Goal: Task Accomplishment & Management: Use online tool/utility

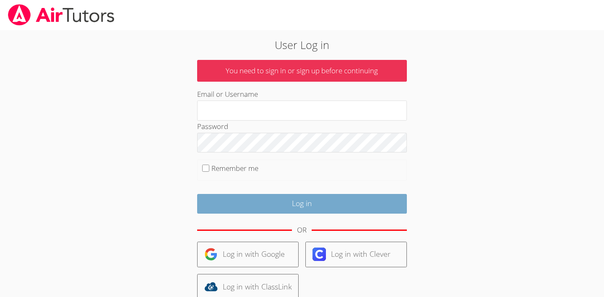
type input "owenlogan"
click at [303, 201] on input "Log in" at bounding box center [302, 204] width 210 height 20
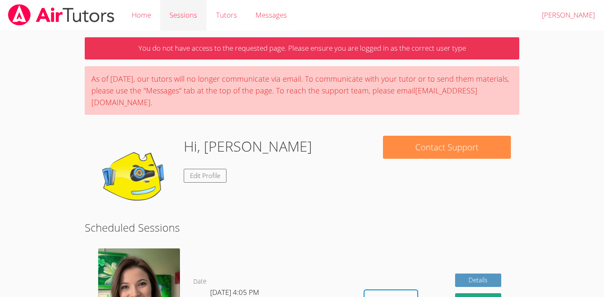
click at [187, 16] on link "Sessions" at bounding box center [183, 15] width 46 height 31
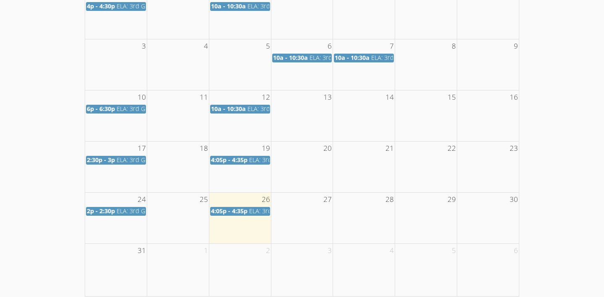
scroll to position [181, 0]
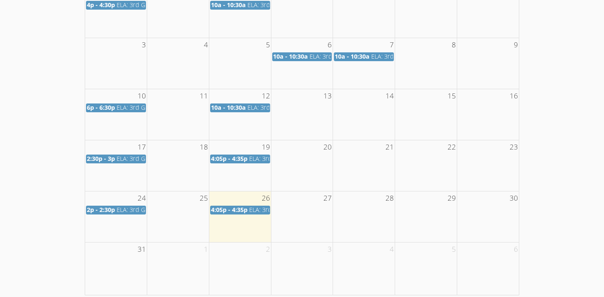
click at [245, 211] on span "4:05p - 4:35p" at bounding box center [229, 210] width 36 height 8
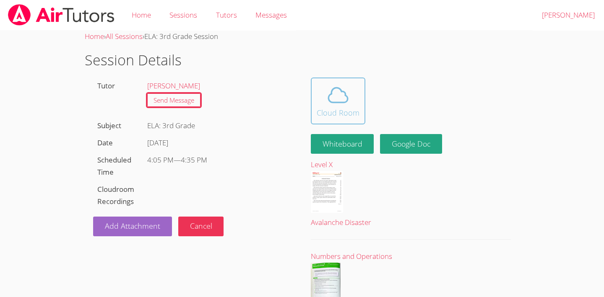
click at [329, 105] on icon at bounding box center [337, 94] width 23 height 23
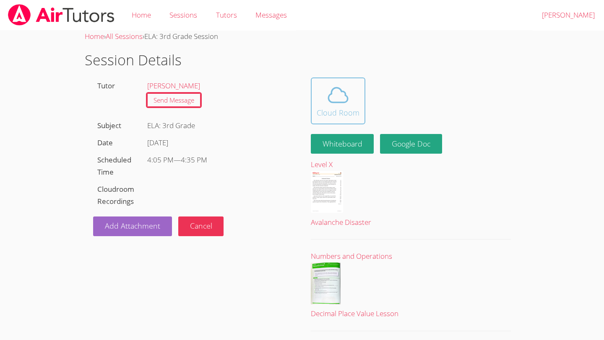
click at [339, 93] on icon at bounding box center [337, 94] width 23 height 23
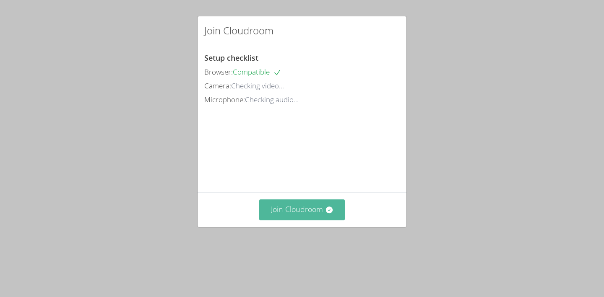
click at [289, 220] on button "Join Cloudroom" at bounding box center [302, 210] width 86 height 21
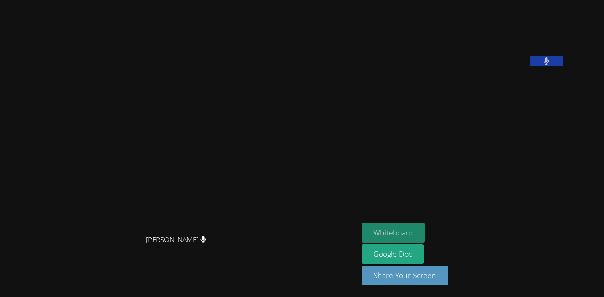
click at [362, 227] on button "Whiteboard" at bounding box center [393, 233] width 63 height 20
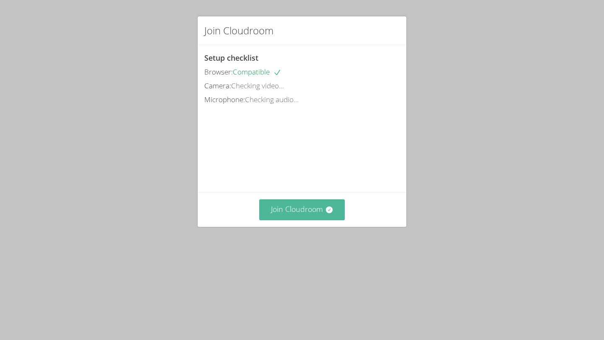
click at [308, 220] on button "Join Cloudroom" at bounding box center [302, 210] width 86 height 21
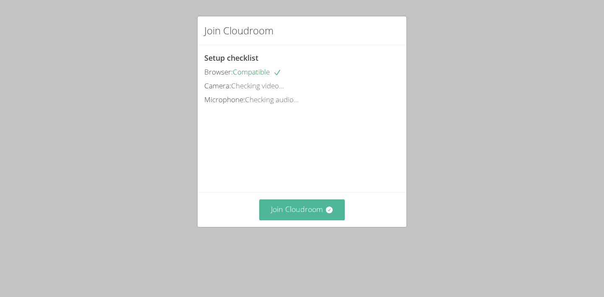
click at [298, 220] on button "Join Cloudroom" at bounding box center [302, 210] width 86 height 21
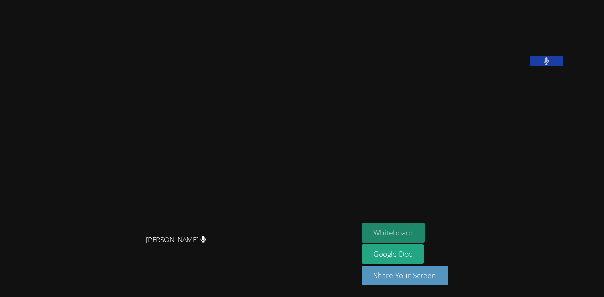
click at [425, 224] on button "Whiteboard" at bounding box center [393, 233] width 63 height 20
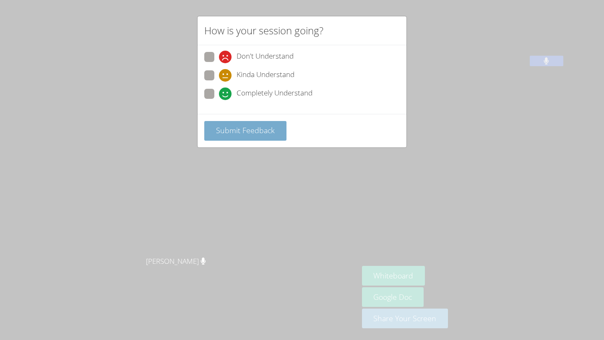
click at [261, 132] on span "Submit Feedback" at bounding box center [245, 130] width 59 height 10
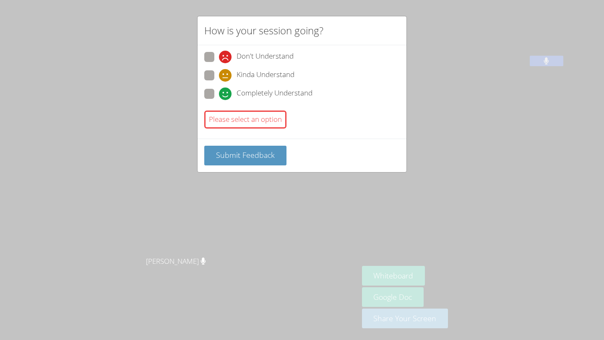
click at [276, 102] on div "Completely Understand" at bounding box center [301, 96] width 195 height 15
click at [280, 85] on div "Kinda Understand" at bounding box center [301, 77] width 195 height 15
click at [280, 91] on span "Completely Understand" at bounding box center [274, 94] width 76 height 13
click at [226, 91] on input "Completely Understand" at bounding box center [222, 92] width 7 height 7
radio input "true"
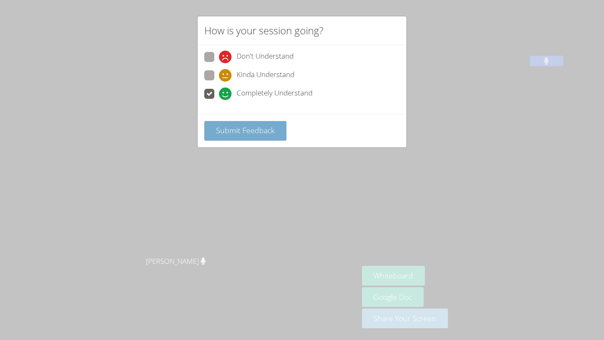
click at [251, 135] on button "Submit Feedback" at bounding box center [245, 131] width 82 height 20
